Goal: Task Accomplishment & Management: Complete application form

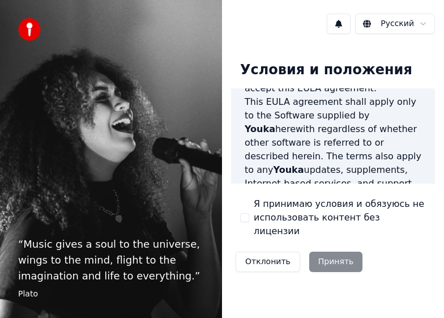
scroll to position [623, 0]
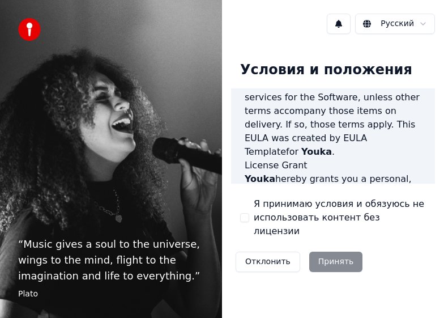
click at [259, 216] on label "Я принимаю условия и обязуюсь не использовать контент без лицензии" at bounding box center [340, 217] width 172 height 41
click at [249, 216] on button "Я принимаю условия и обязуюсь не использовать контент без лицензии" at bounding box center [244, 217] width 9 height 9
click at [331, 251] on button "Принять" at bounding box center [336, 261] width 54 height 20
